Goal: Information Seeking & Learning: Learn about a topic

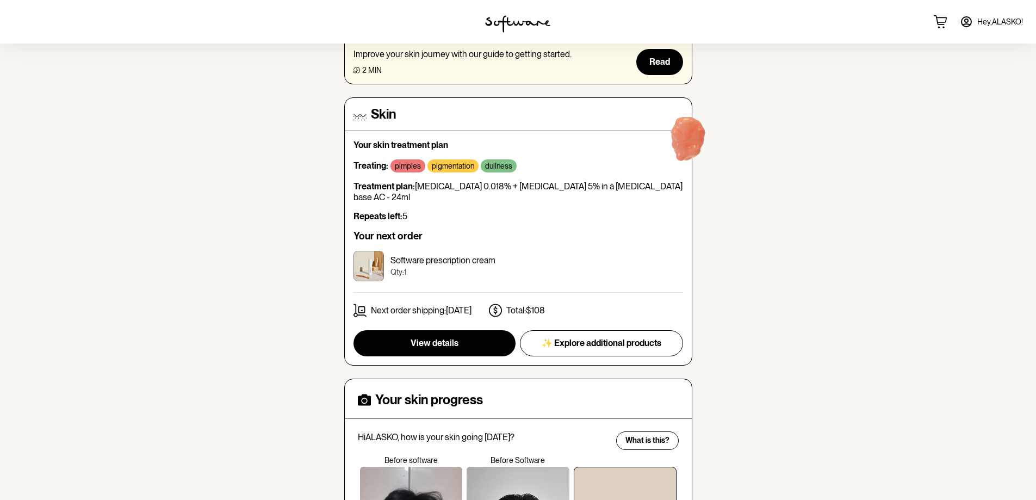
scroll to position [163, 0]
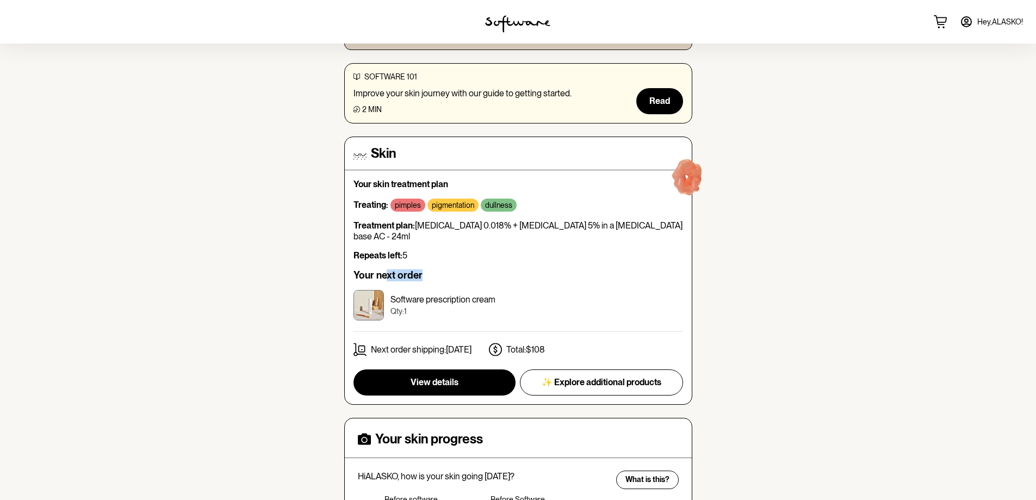
drag, startPoint x: 388, startPoint y: 267, endPoint x: 436, endPoint y: 267, distance: 47.9
click at [436, 269] on h6 "Your next order" at bounding box center [519, 275] width 330 height 12
click at [418, 294] on p "Software prescription cream" at bounding box center [443, 299] width 105 height 10
click at [430, 307] on p "Qty: 1" at bounding box center [443, 311] width 105 height 9
click at [529, 344] on p "Total: $108" at bounding box center [526, 349] width 39 height 10
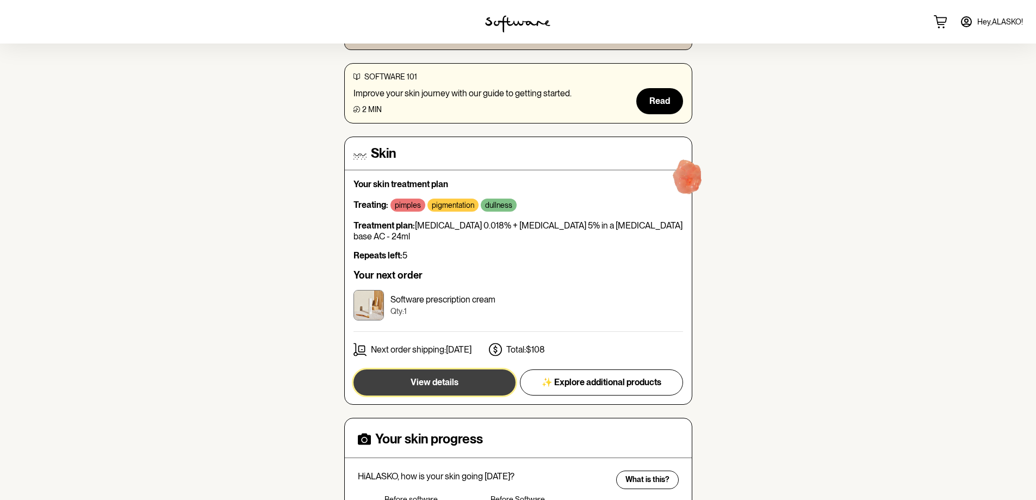
click at [460, 374] on button "View details" at bounding box center [435, 382] width 162 height 26
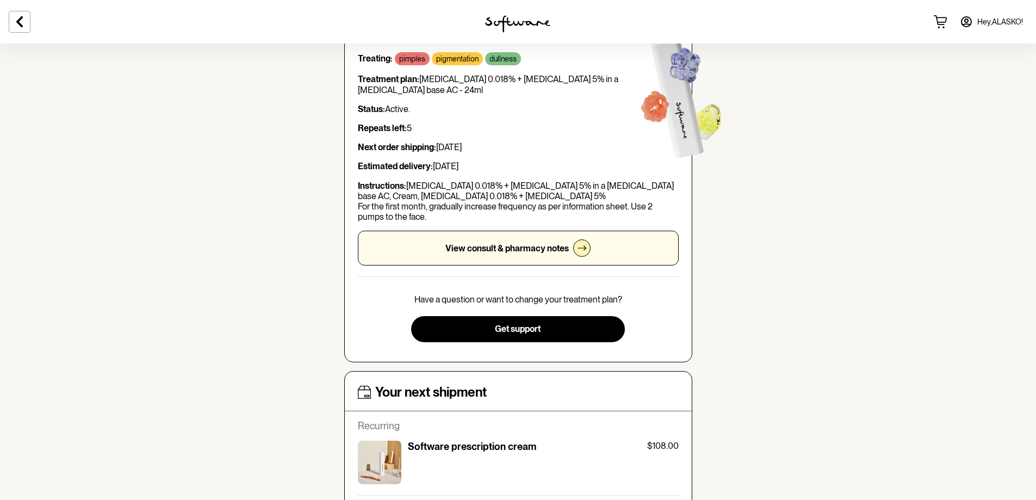
scroll to position [163, 0]
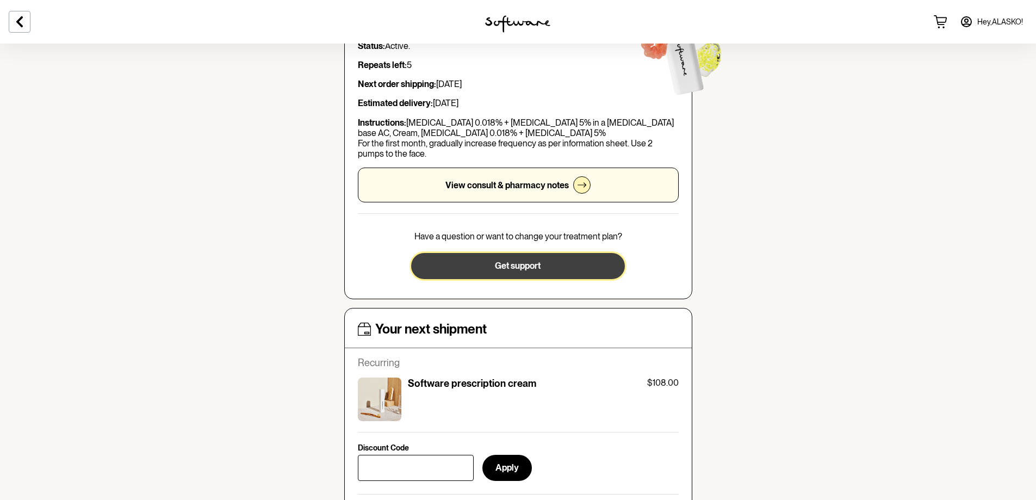
click at [533, 268] on span "Get support" at bounding box center [518, 266] width 46 height 10
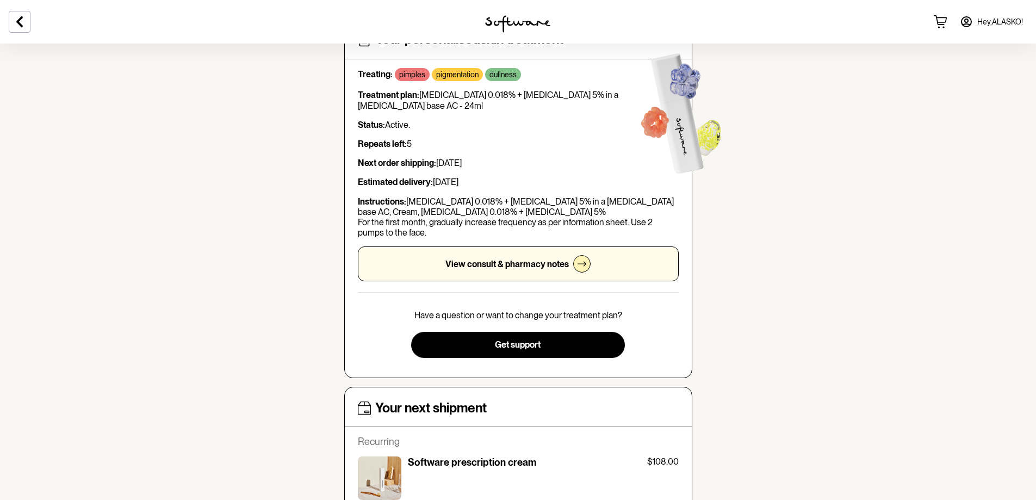
scroll to position [54, 0]
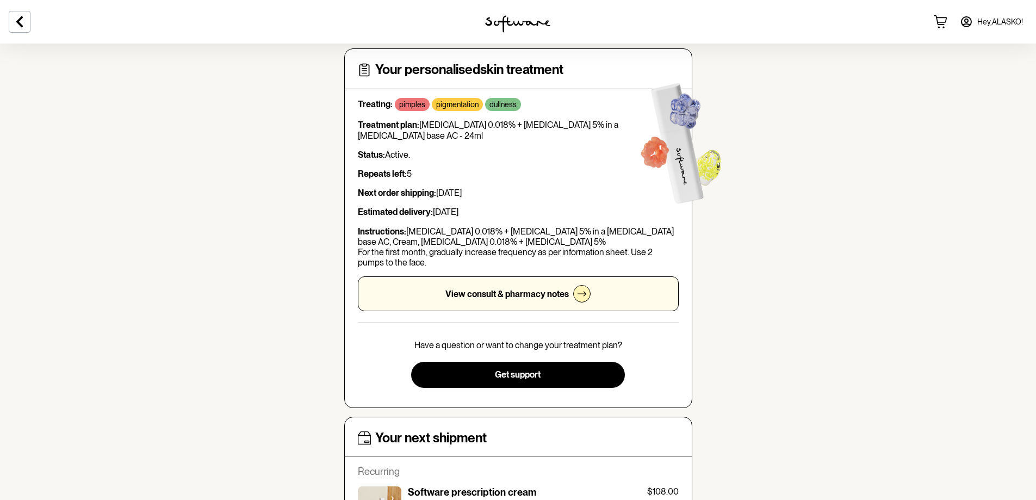
click at [568, 284] on div "View consult & pharmacy notes" at bounding box center [518, 293] width 321 height 35
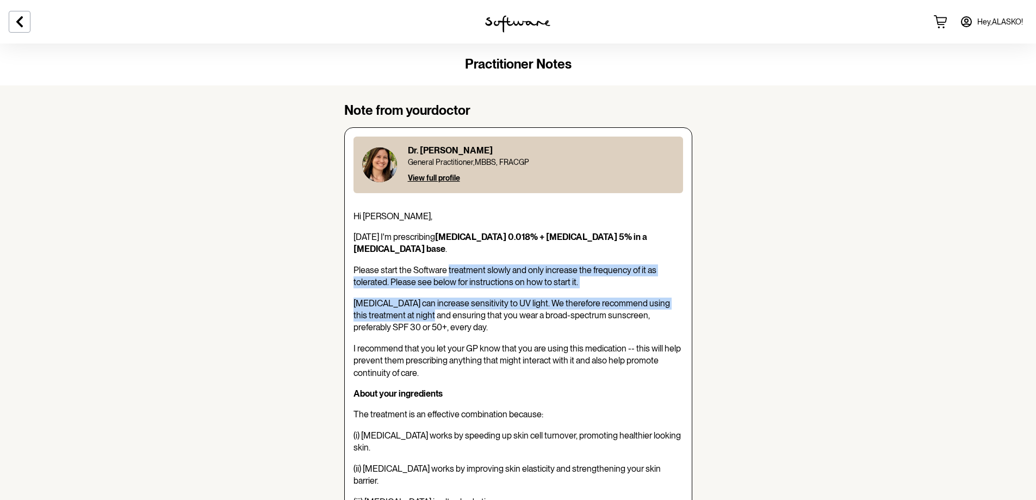
drag, startPoint x: 448, startPoint y: 261, endPoint x: 435, endPoint y: 298, distance: 39.1
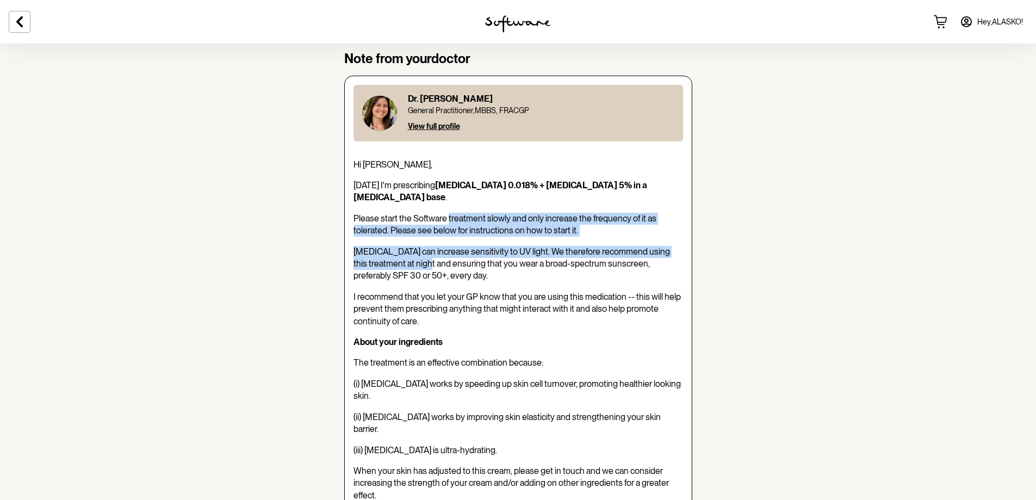
scroll to position [54, 0]
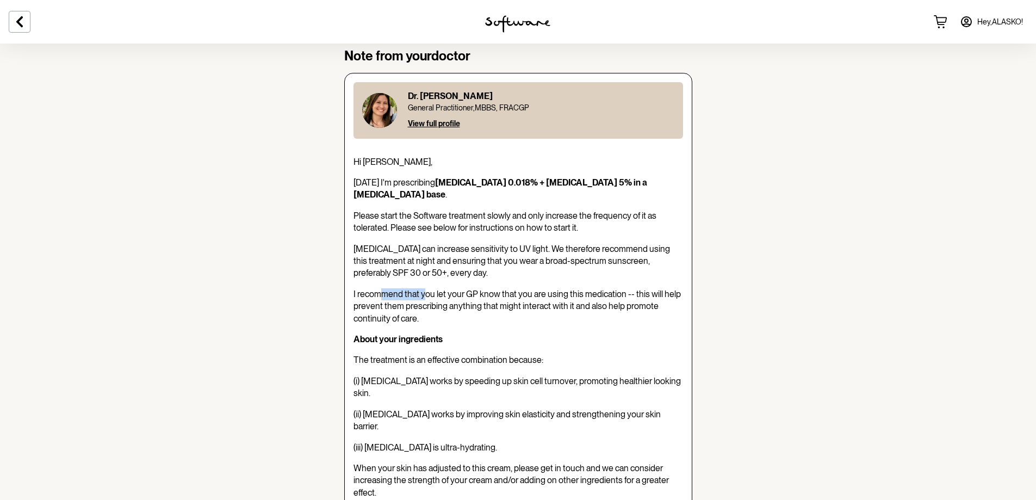
drag, startPoint x: 425, startPoint y: 285, endPoint x: 380, endPoint y: 281, distance: 45.4
click at [380, 289] on span "I recommend that you let your GP know that you are using this medication -- thi…" at bounding box center [518, 306] width 328 height 35
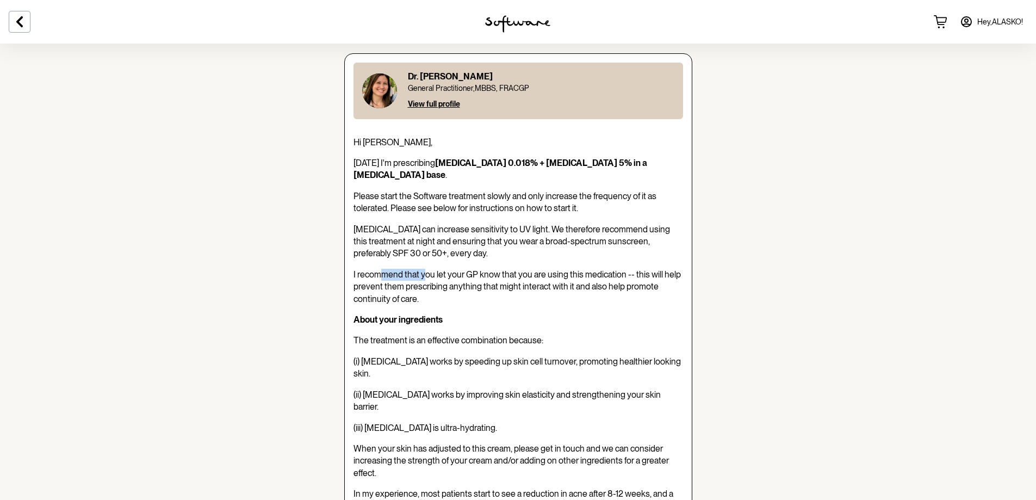
scroll to position [109, 0]
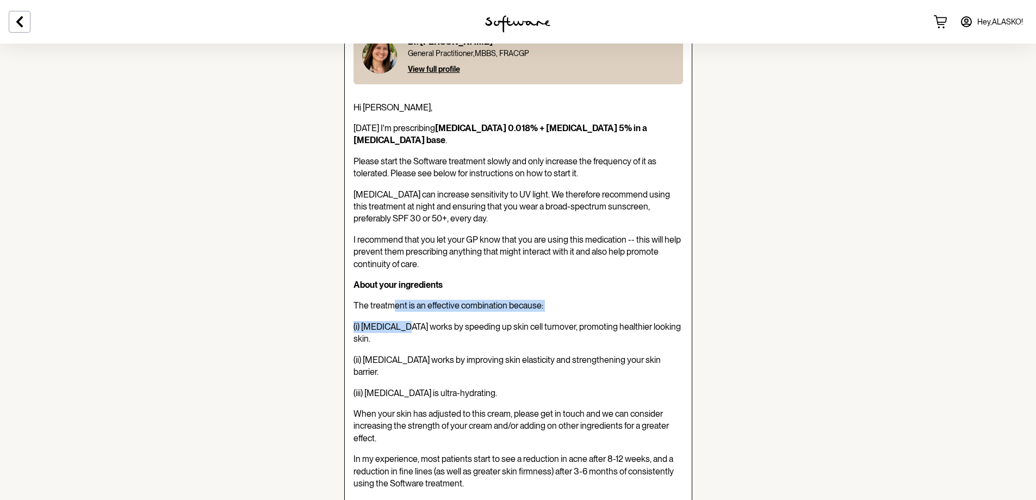
drag, startPoint x: 391, startPoint y: 291, endPoint x: 391, endPoint y: 307, distance: 15.8
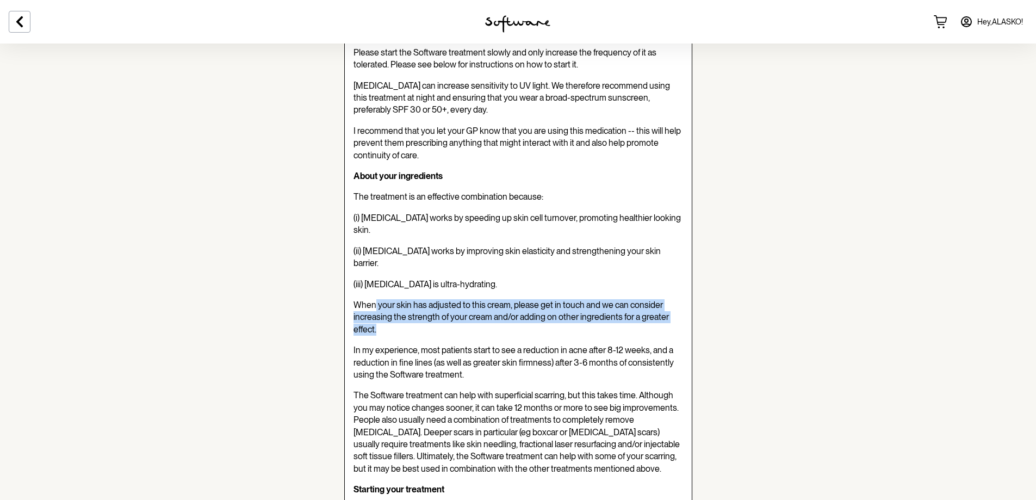
drag, startPoint x: 382, startPoint y: 263, endPoint x: 496, endPoint y: 294, distance: 117.9
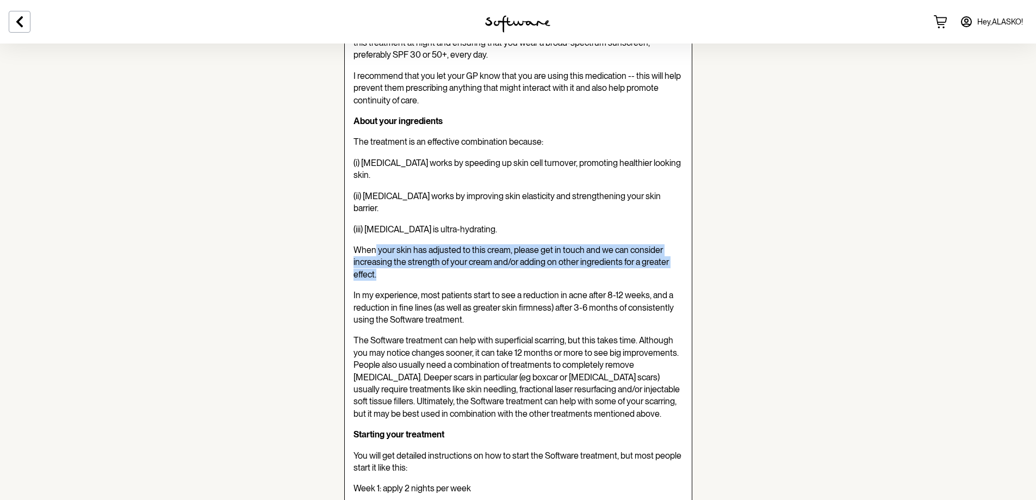
scroll to position [435, 0]
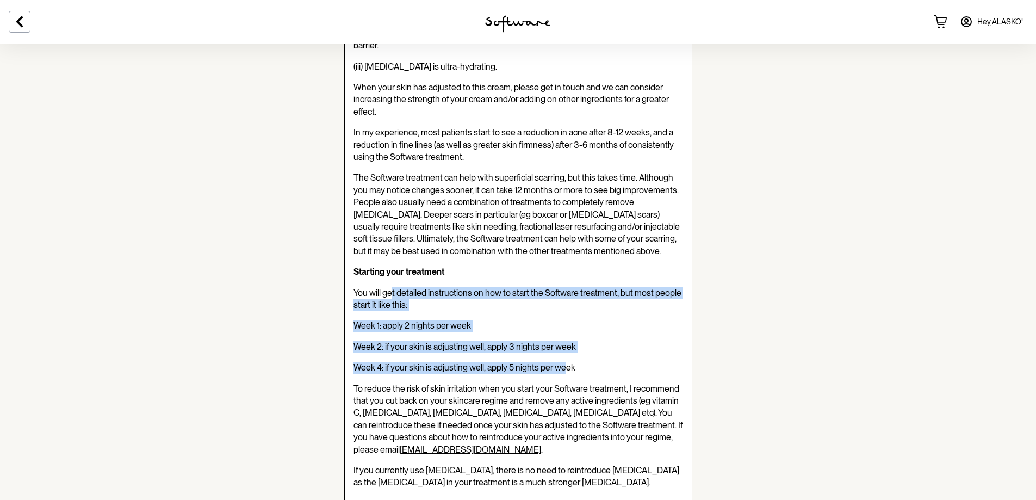
drag, startPoint x: 412, startPoint y: 278, endPoint x: 564, endPoint y: 338, distance: 162.7
click at [564, 338] on div "Dr. [PERSON_NAME]-Hor General Practitioner , MBBS, FRACGP View full profile Hi …" at bounding box center [518, 459] width 348 height 1534
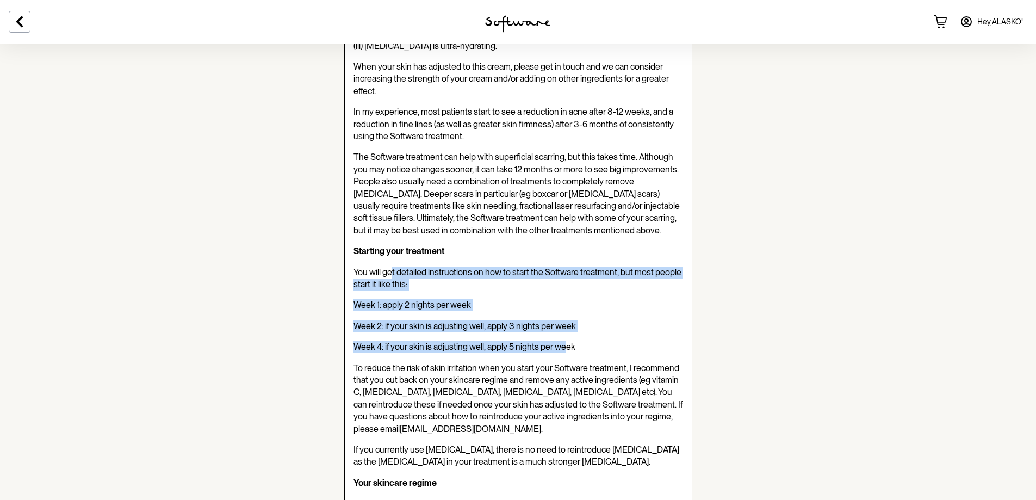
scroll to position [490, 0]
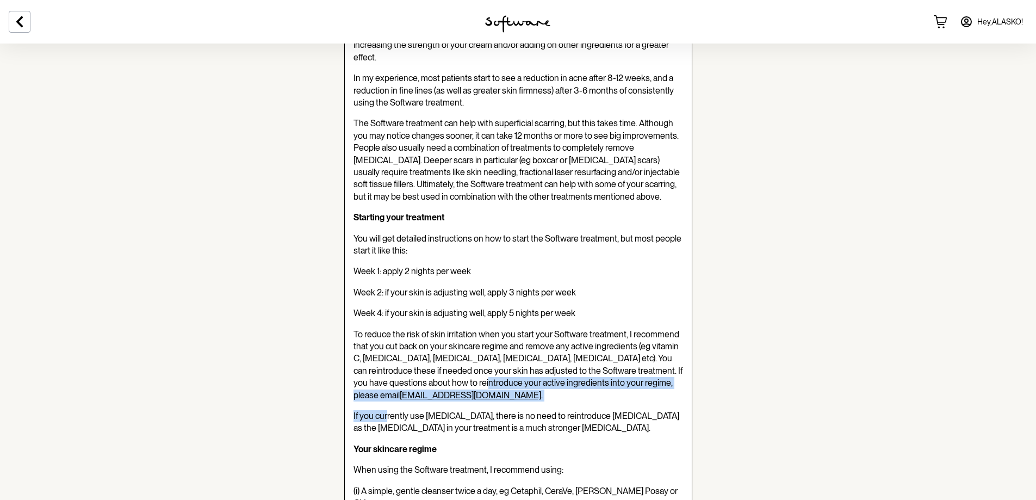
drag, startPoint x: 387, startPoint y: 365, endPoint x: 408, endPoint y: 350, distance: 25.4
click at [406, 351] on div "Dr. [PERSON_NAME]-Hor General Practitioner , MBBS, FRACGP View full profile Hi …" at bounding box center [518, 405] width 348 height 1534
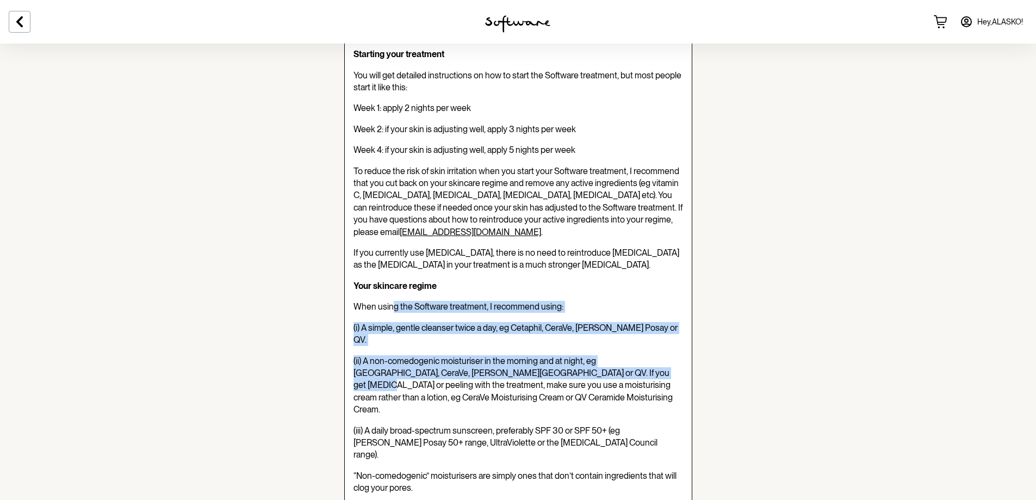
drag, startPoint x: 394, startPoint y: 261, endPoint x: 570, endPoint y: 316, distance: 184.0
click at [570, 316] on div "Dr. [PERSON_NAME]-Hor General Practitioner , MBBS, FRACGP View full profile Hi …" at bounding box center [518, 241] width 348 height 1534
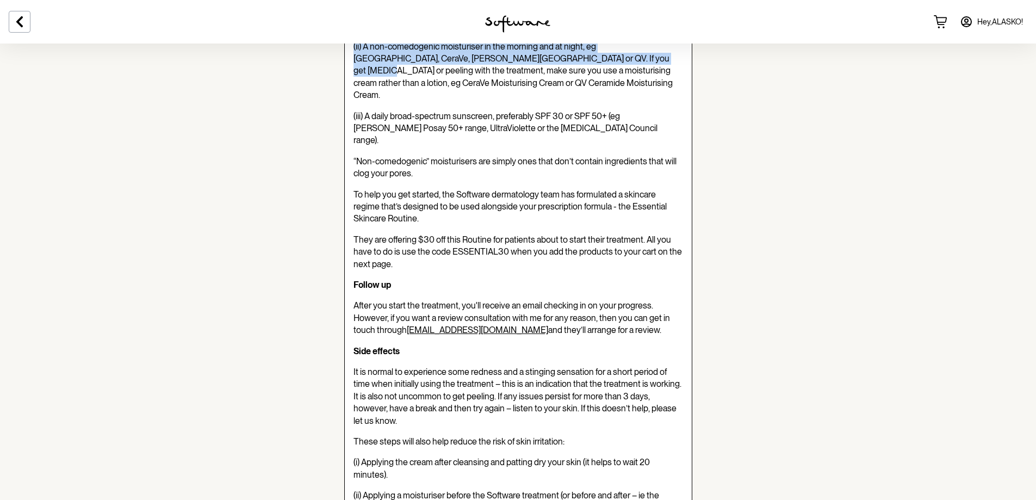
scroll to position [979, 0]
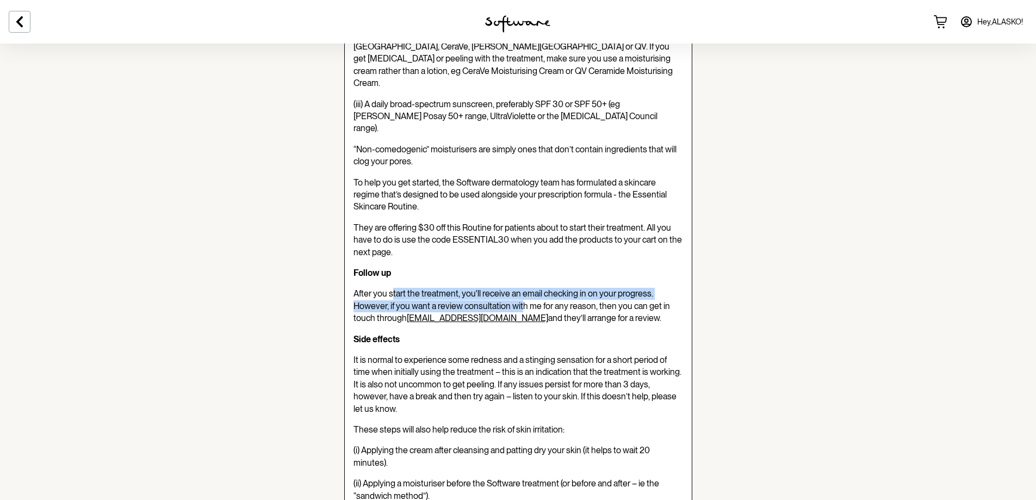
drag, startPoint x: 396, startPoint y: 210, endPoint x: 520, endPoint y: 218, distance: 124.3
click at [520, 288] on span "After you start the treatment, you'll receive an email checking in on your prog…" at bounding box center [512, 305] width 317 height 35
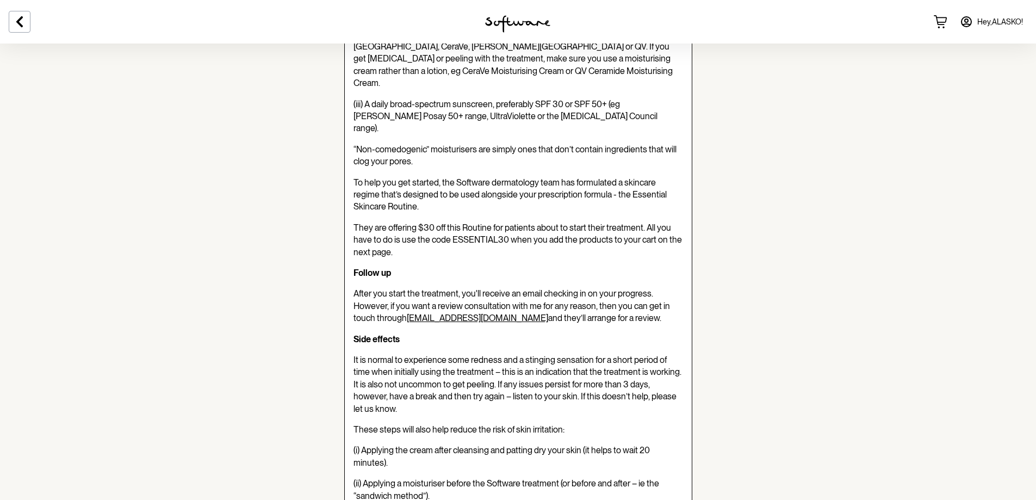
click at [549, 334] on p "Side effects" at bounding box center [519, 340] width 330 height 12
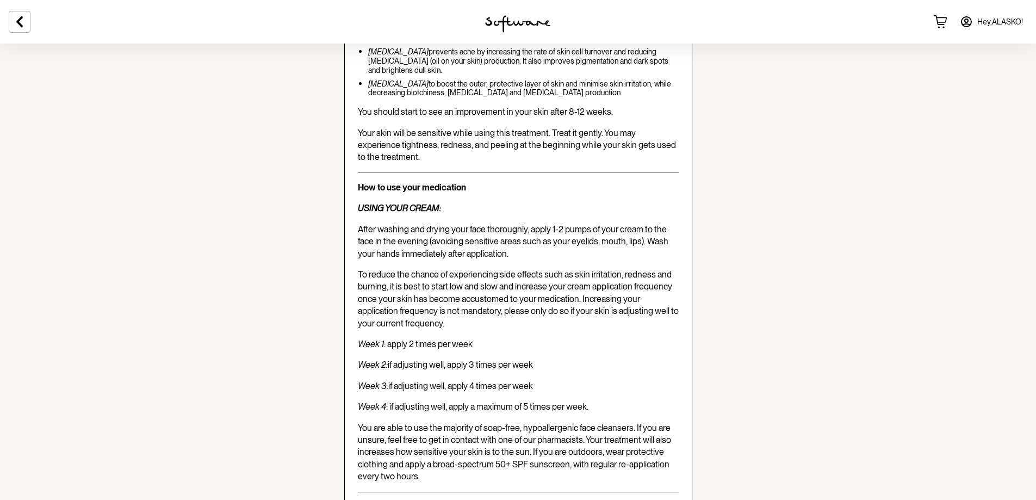
scroll to position [1878, 0]
